Goal: Information Seeking & Learning: Learn about a topic

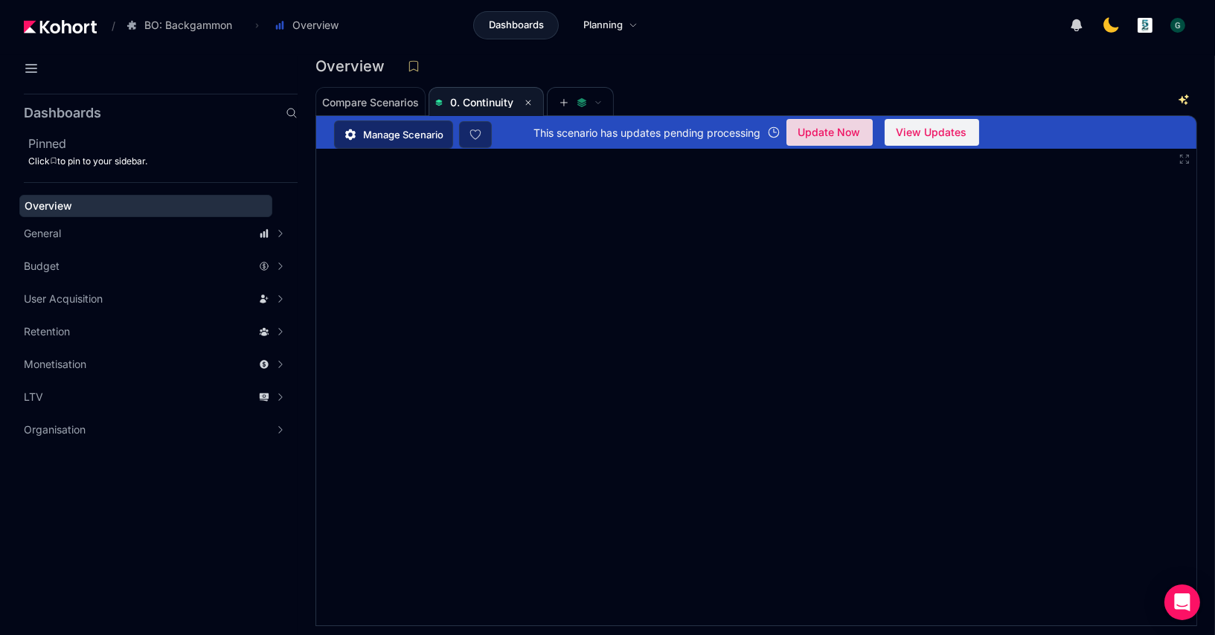
click at [832, 134] on span "Update Now" at bounding box center [829, 132] width 62 height 22
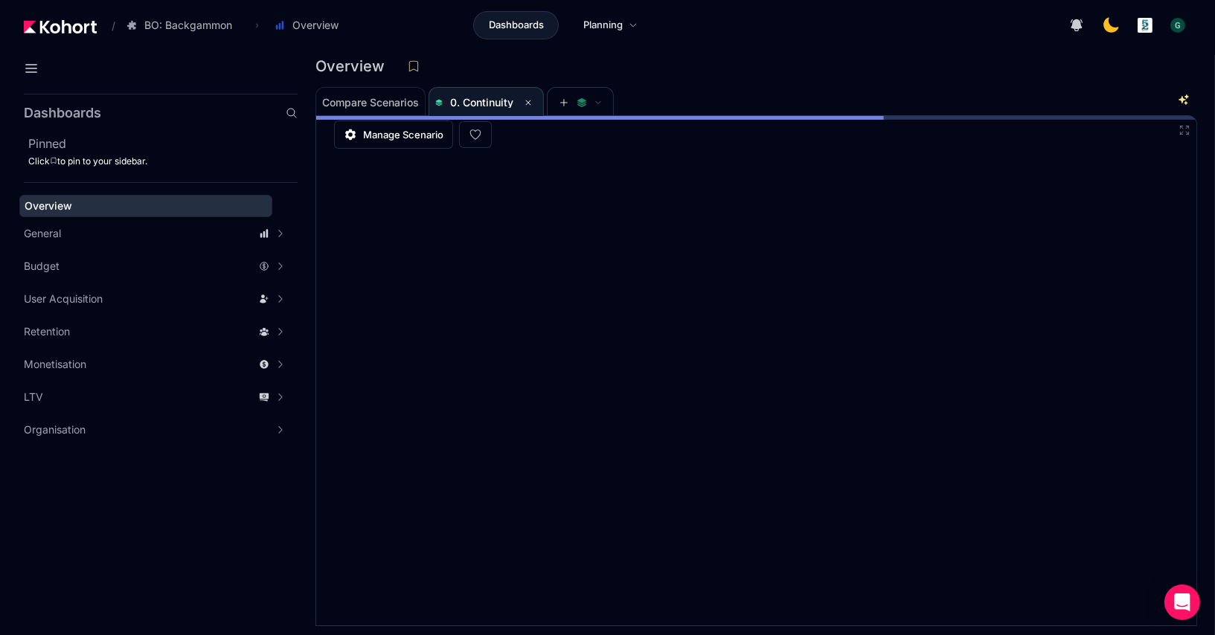
click at [1186, 131] on icon at bounding box center [1184, 130] width 12 height 12
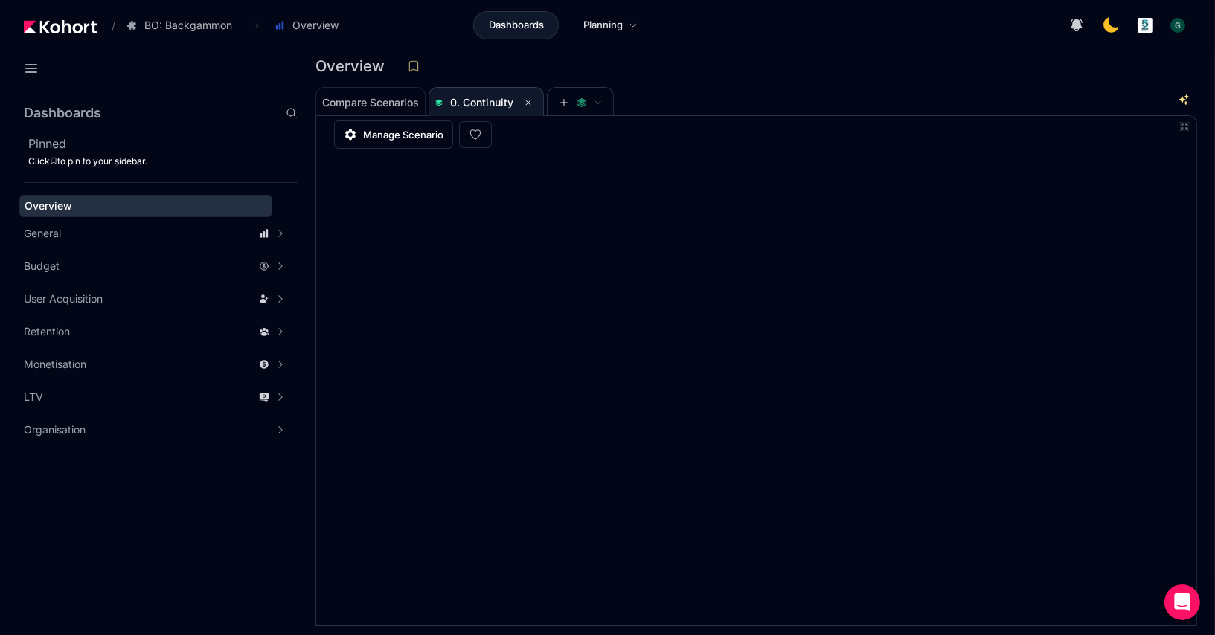
click at [67, 526] on aside "Dashboards Pinned Click to pin to your sidebar. Overview General Accuracy Metri…" at bounding box center [149, 361] width 298 height 547
